Goal: Check status: Verify the current state of an ongoing process or item

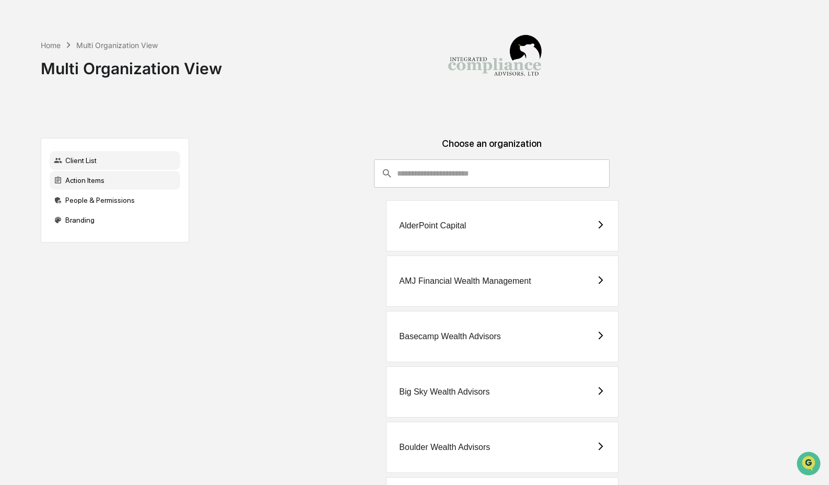
click at [81, 181] on div "Action Items" at bounding box center [115, 180] width 131 height 19
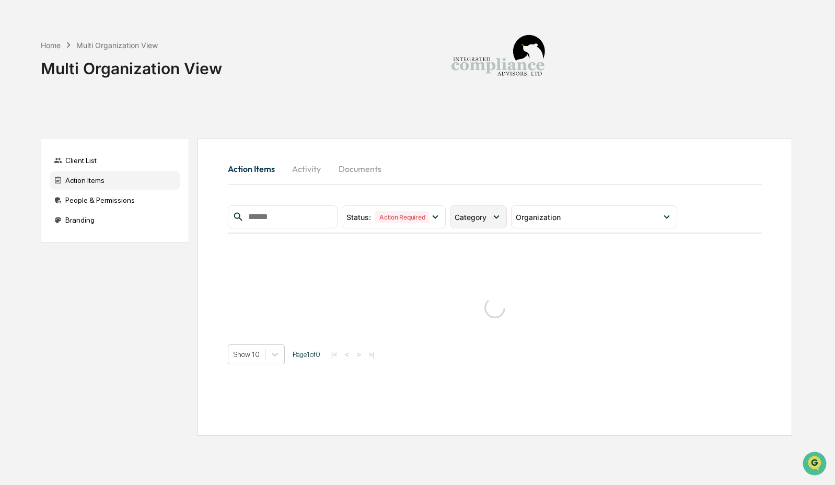
click at [498, 220] on icon at bounding box center [496, 216] width 11 height 11
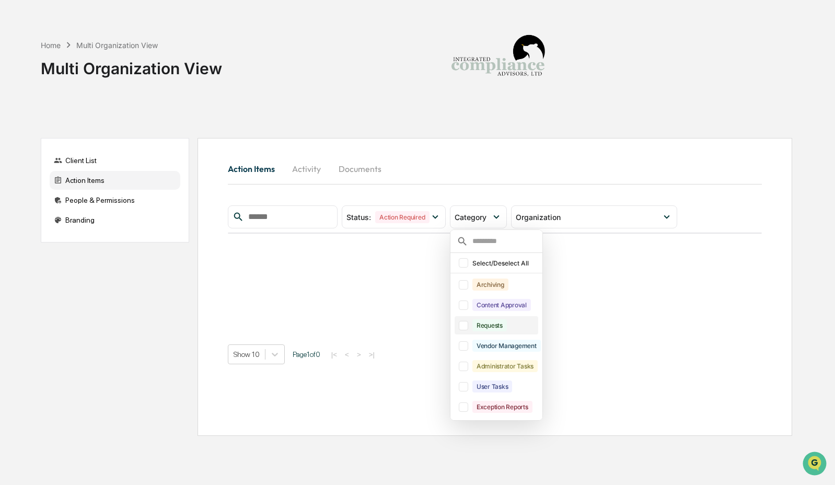
click at [501, 330] on div "Requests" at bounding box center [489, 325] width 34 height 12
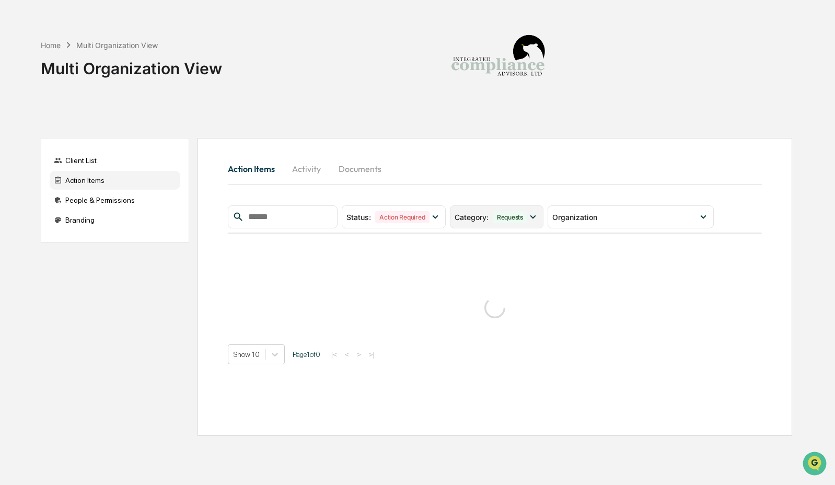
click at [484, 220] on span "Category :" at bounding box center [472, 217] width 34 height 9
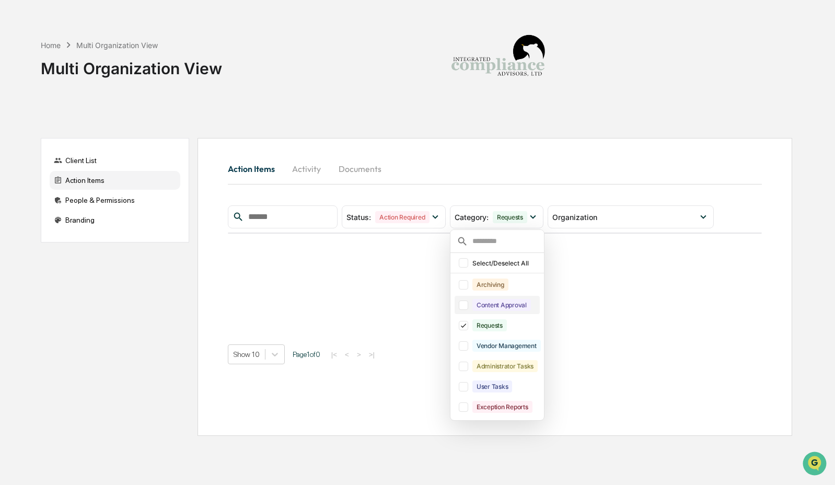
click at [492, 307] on div "Content Approval" at bounding box center [501, 305] width 59 height 12
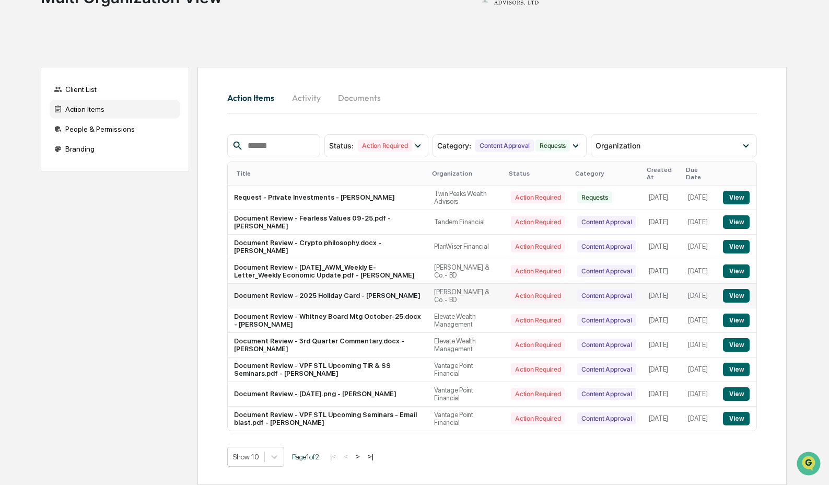
scroll to position [83, 0]
click at [363, 455] on button ">" at bounding box center [358, 456] width 10 height 9
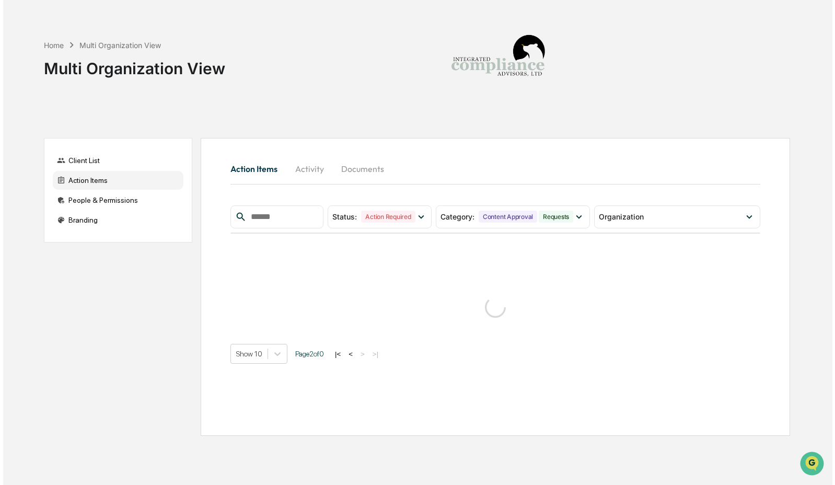
scroll to position [0, 0]
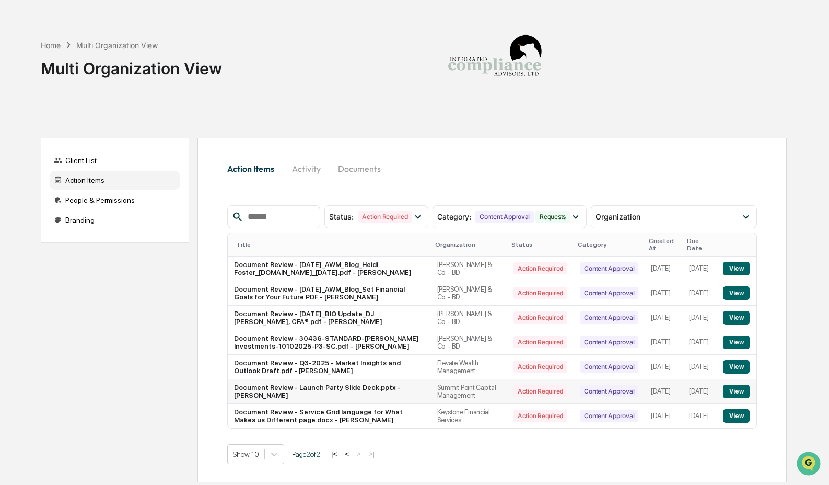
click at [735, 398] on button "View" at bounding box center [736, 392] width 27 height 14
